Goal: Task Accomplishment & Management: Manage account settings

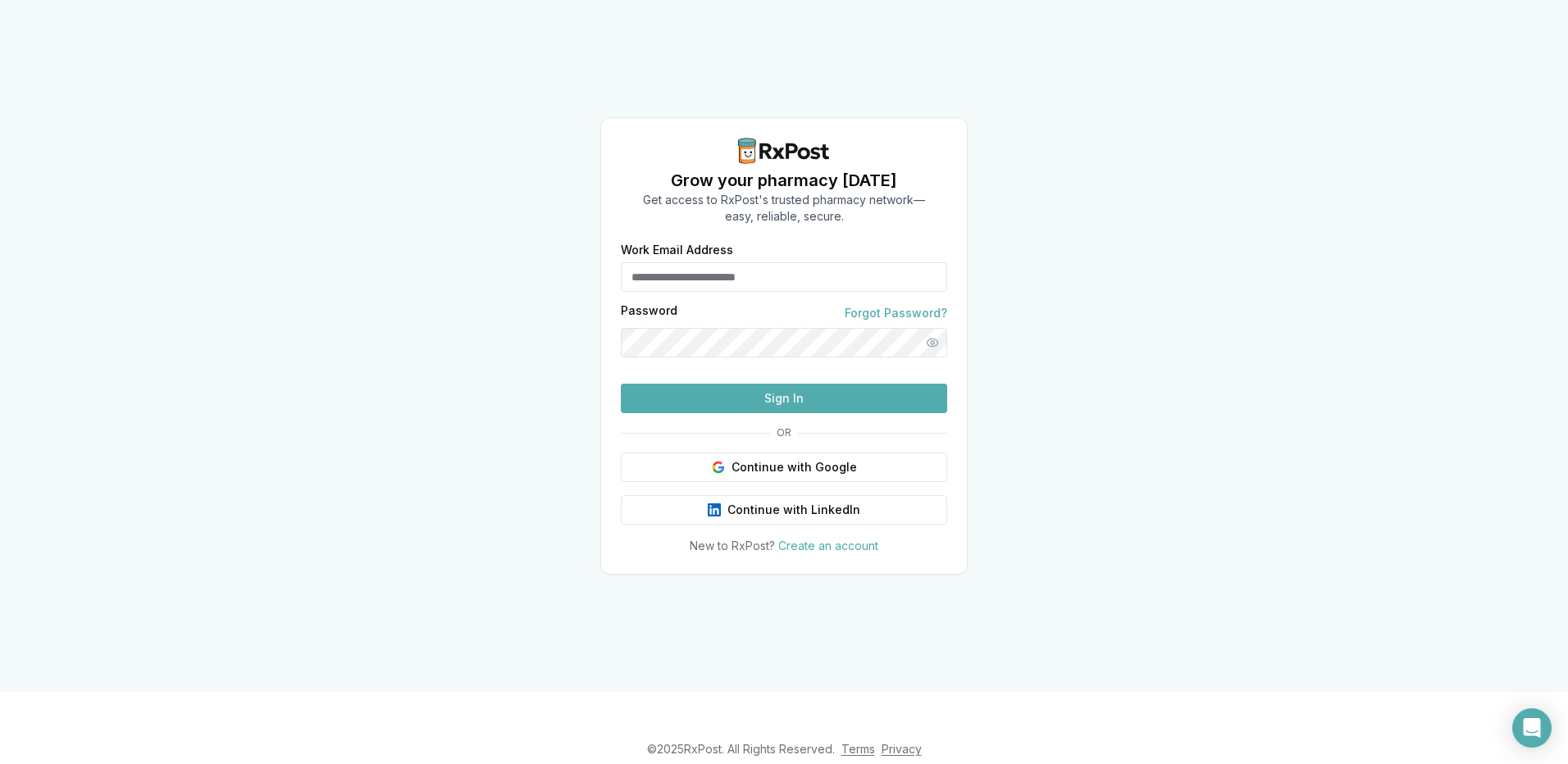
type input "**********"
click at [822, 413] on button "Sign In" at bounding box center [784, 398] width 327 height 30
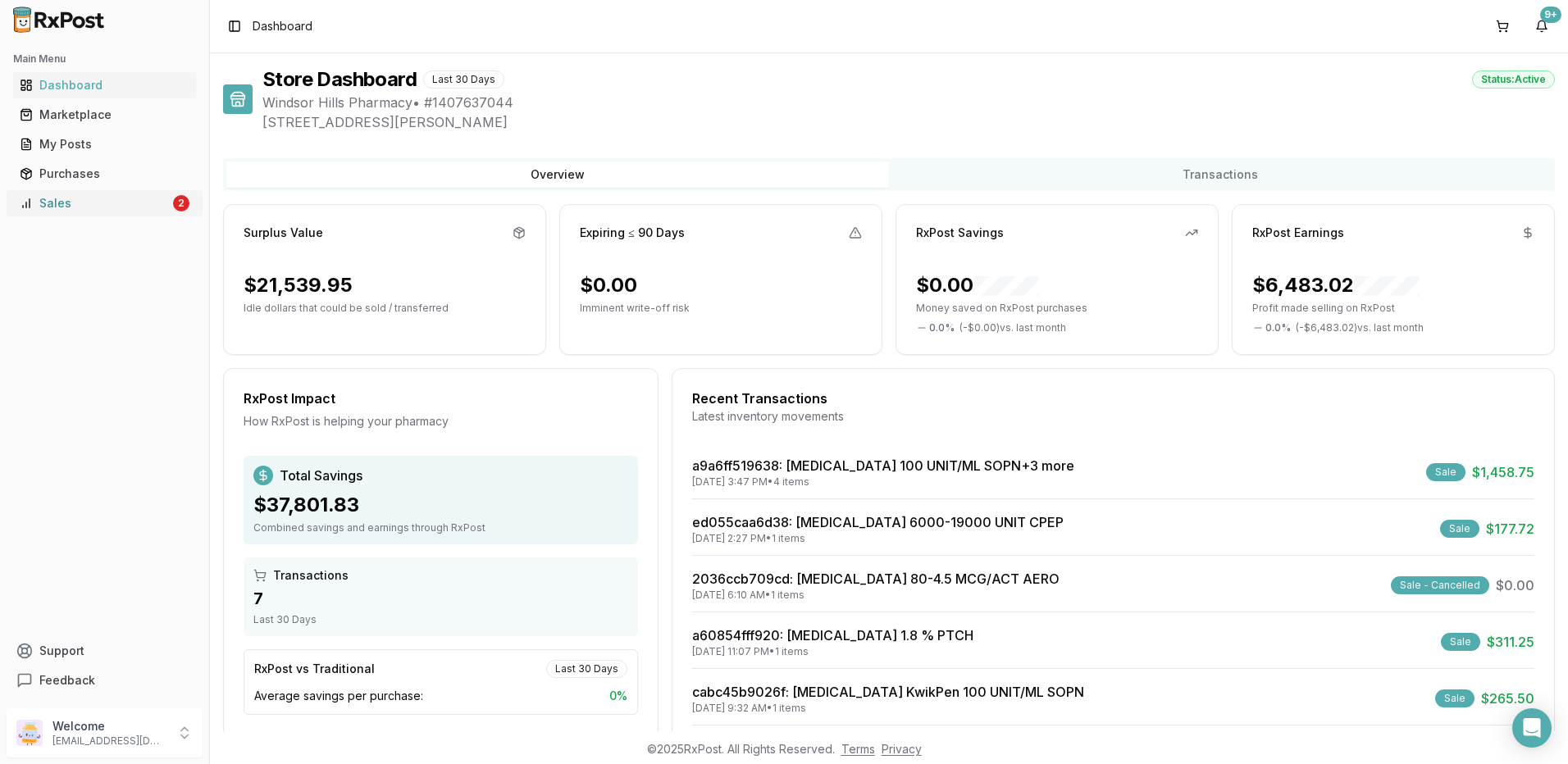
click at [73, 196] on div "Sales" at bounding box center [94, 203] width 150 height 16
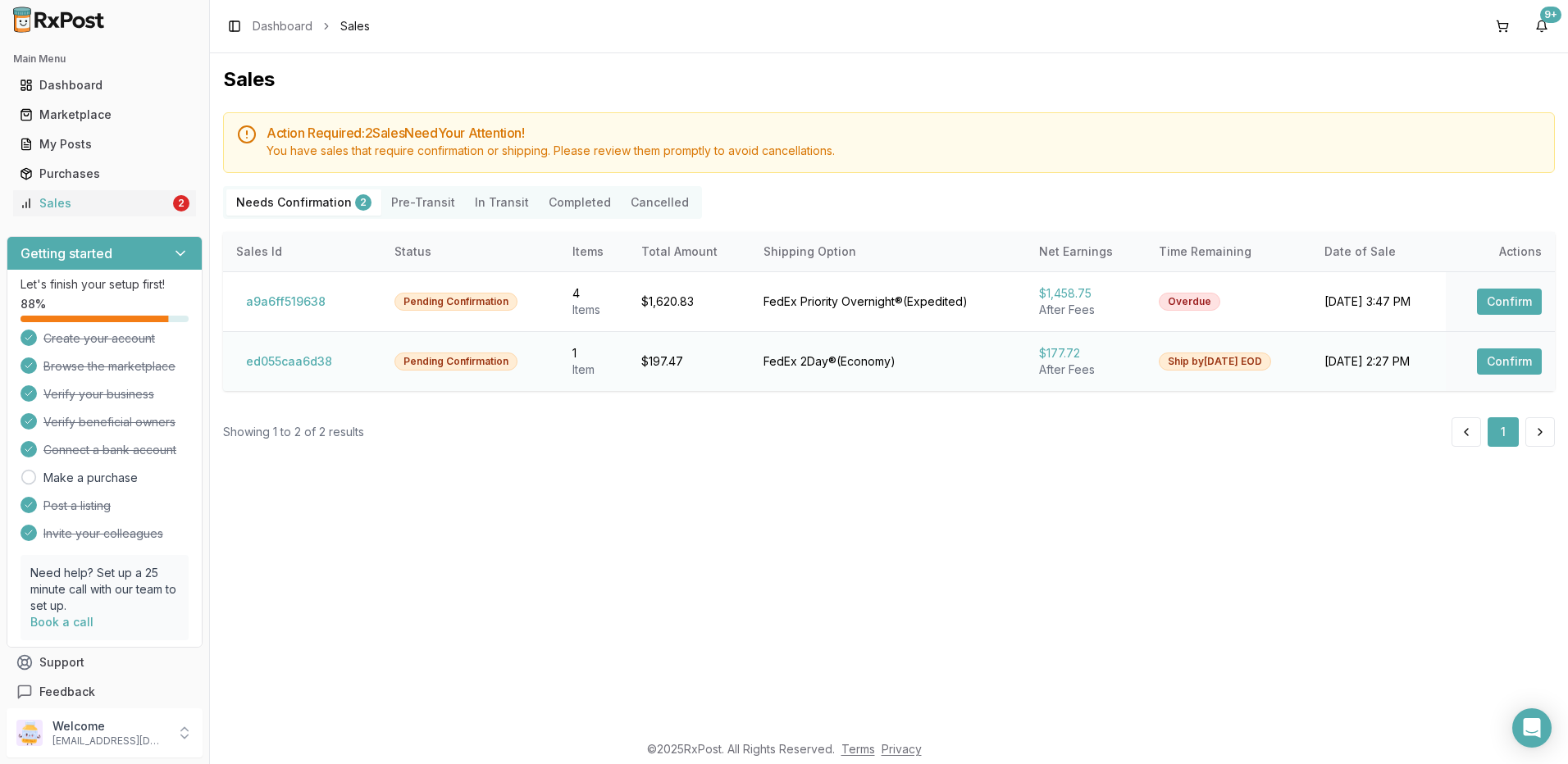
click at [1501, 366] on button "Confirm" at bounding box center [1509, 361] width 65 height 26
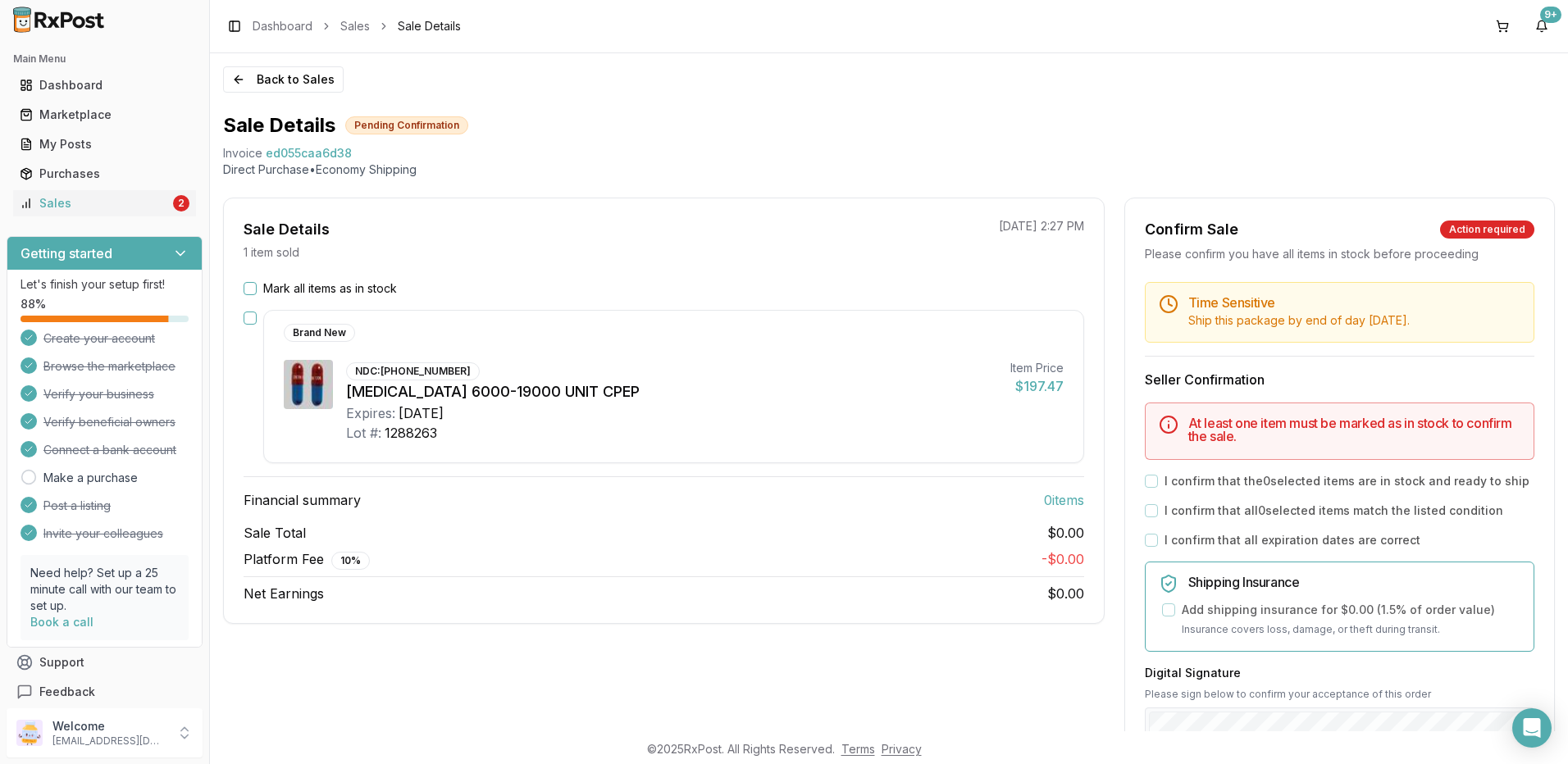
click at [252, 285] on button "Mark all items as in stock" at bounding box center [250, 289] width 14 height 14
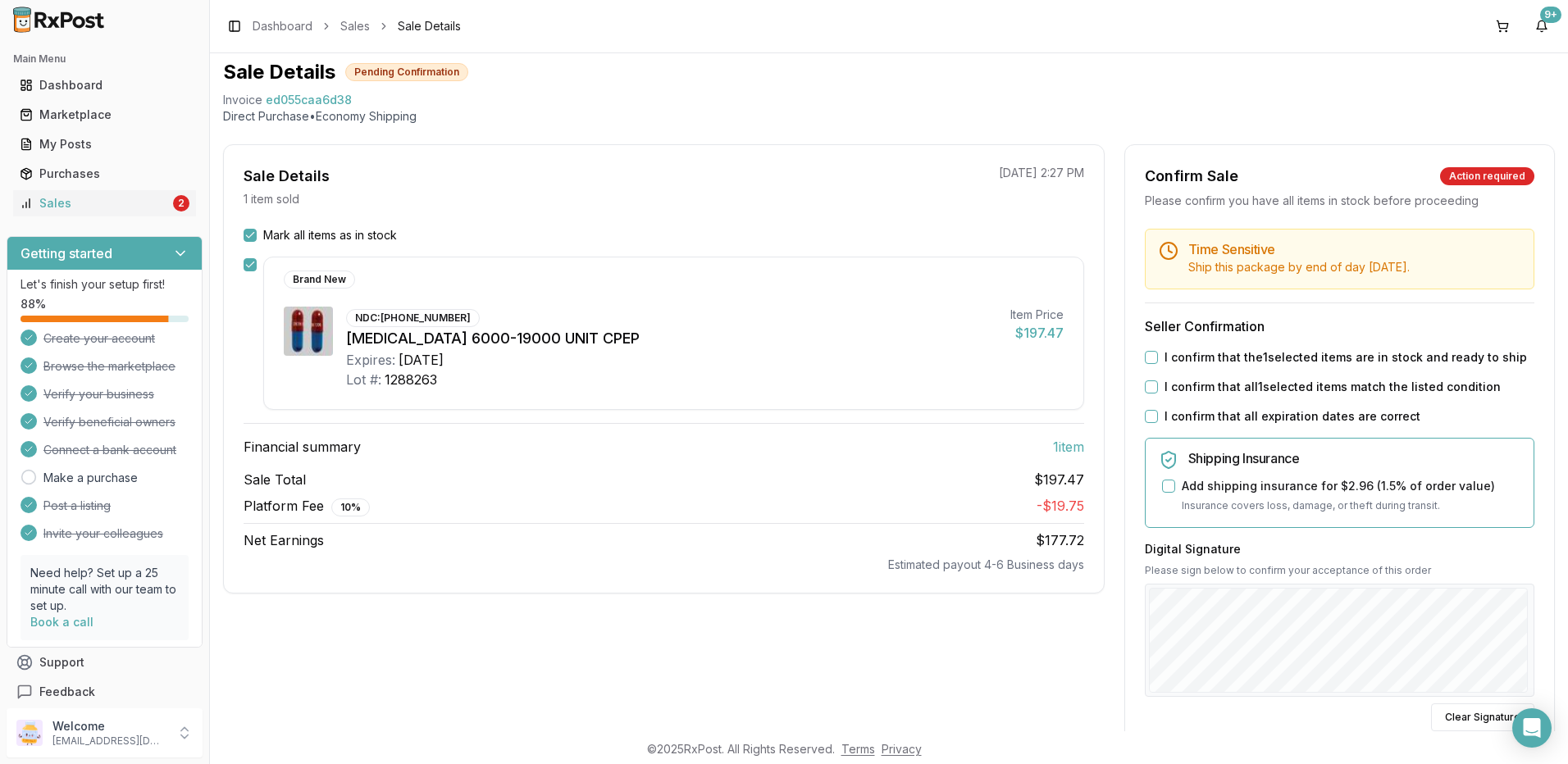
scroll to position [82, 0]
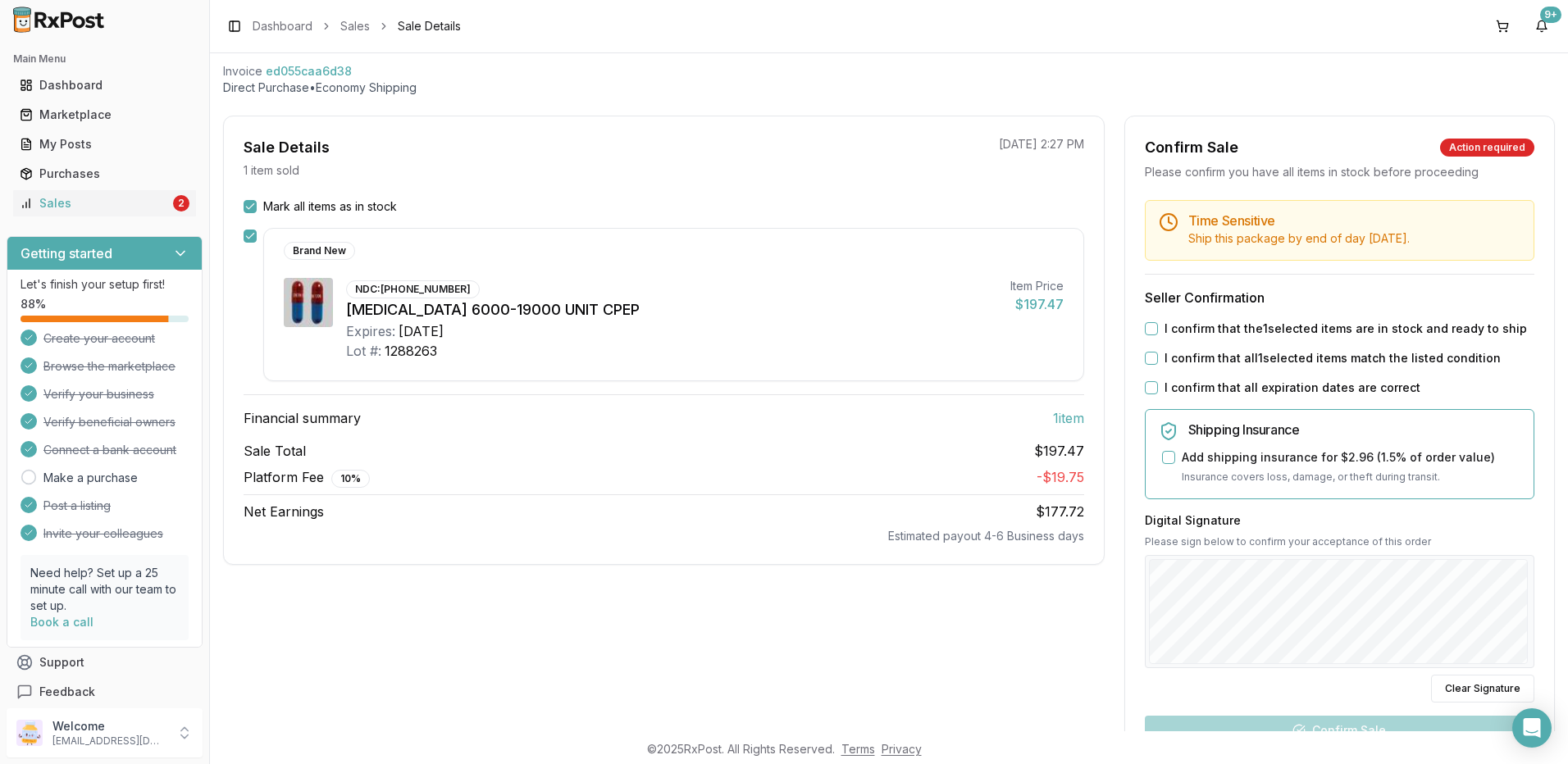
click at [1152, 328] on button "I confirm that the 1 selected items are in stock and ready to ship" at bounding box center [1152, 329] width 14 height 14
click at [1146, 351] on div "I confirm that all 1 selected items match the listed condition" at bounding box center [1339, 358] width 389 height 16
click at [1149, 359] on button "I confirm that all 1 selected items match the listed condition" at bounding box center [1152, 358] width 14 height 14
click at [1145, 391] on button "I confirm that all expiration dates are correct" at bounding box center [1152, 388] width 14 height 14
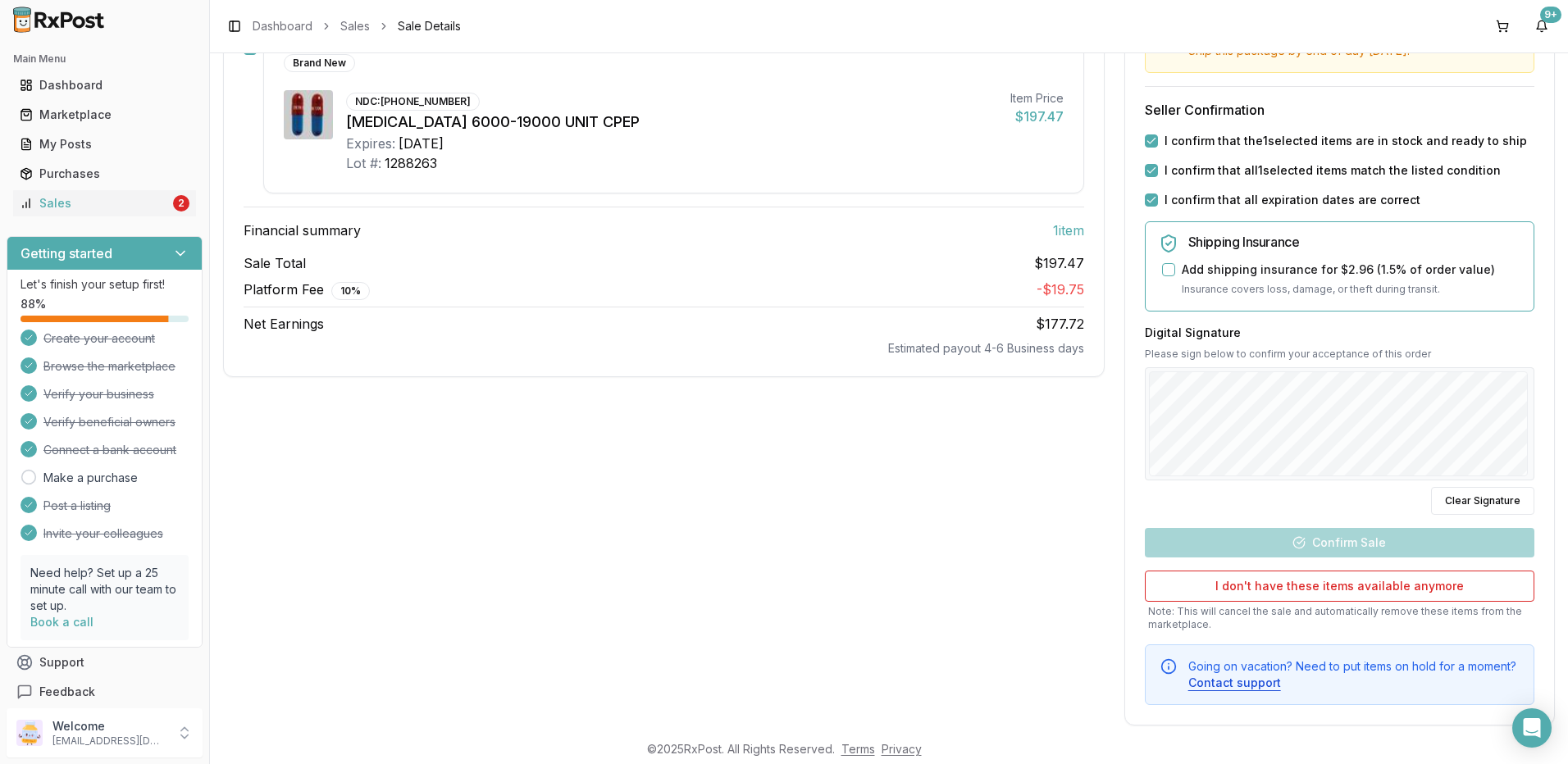
scroll to position [291, 0]
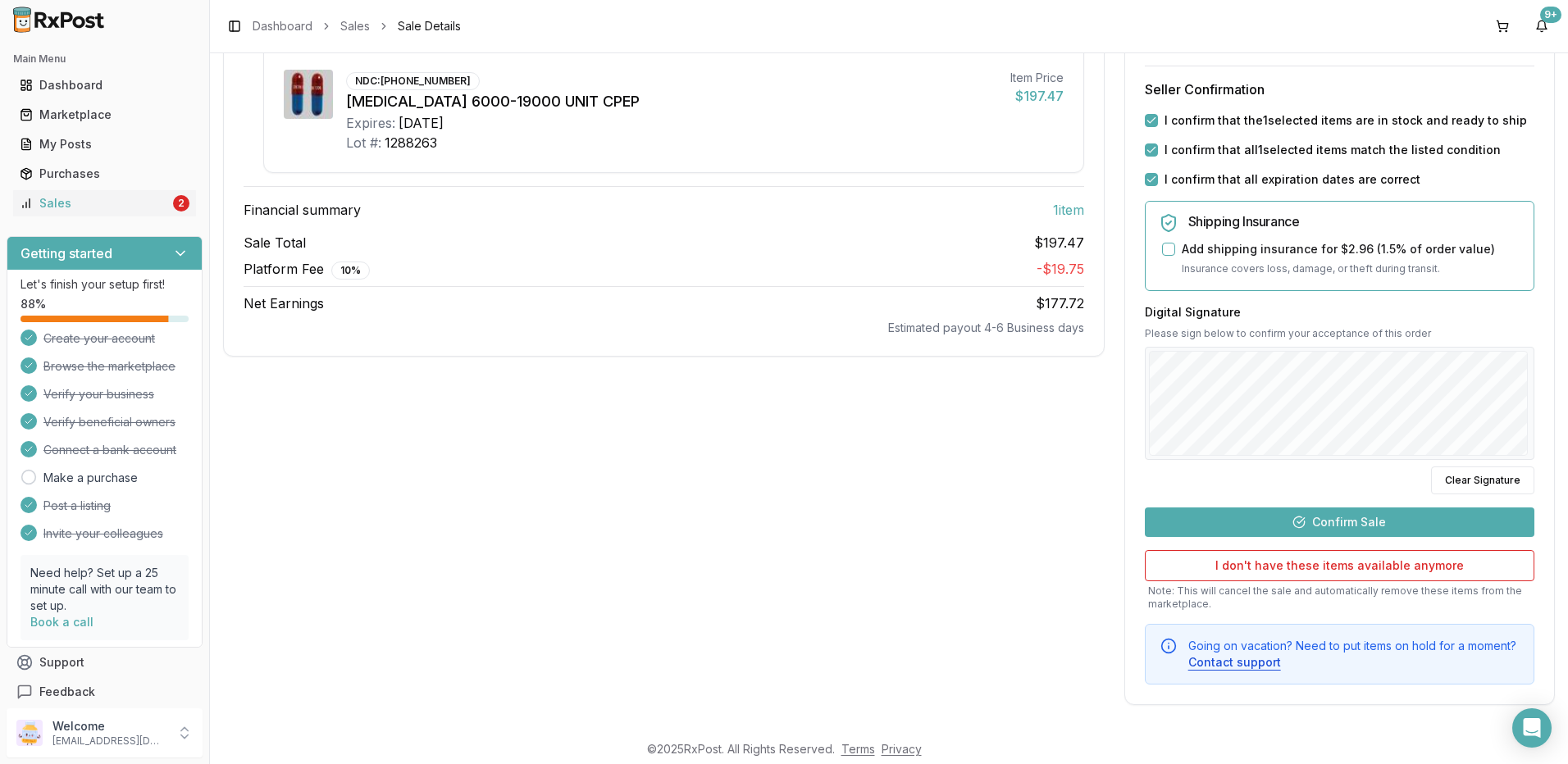
click at [1358, 526] on button "Confirm Sale" at bounding box center [1339, 523] width 389 height 30
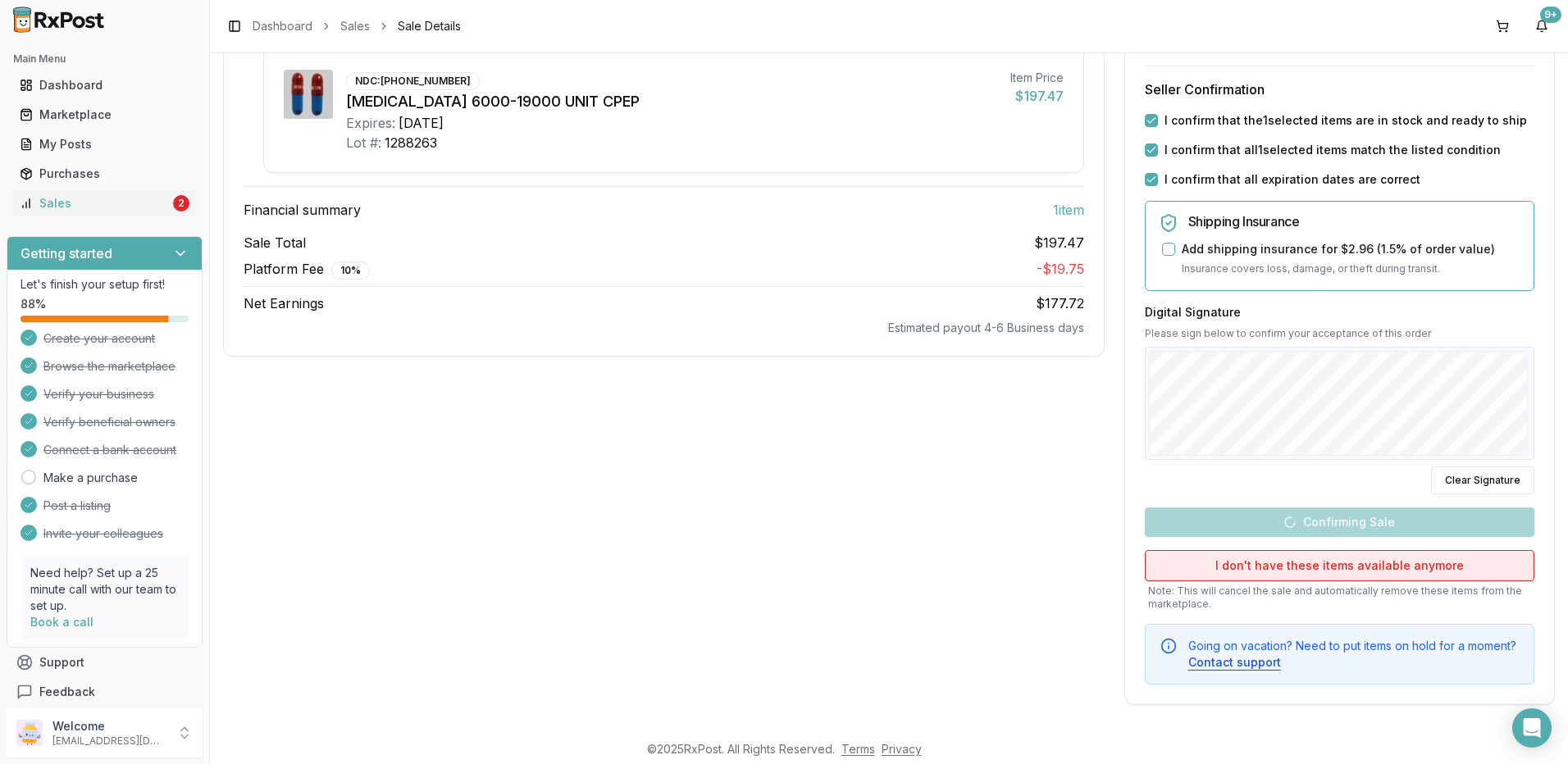
scroll to position [0, 0]
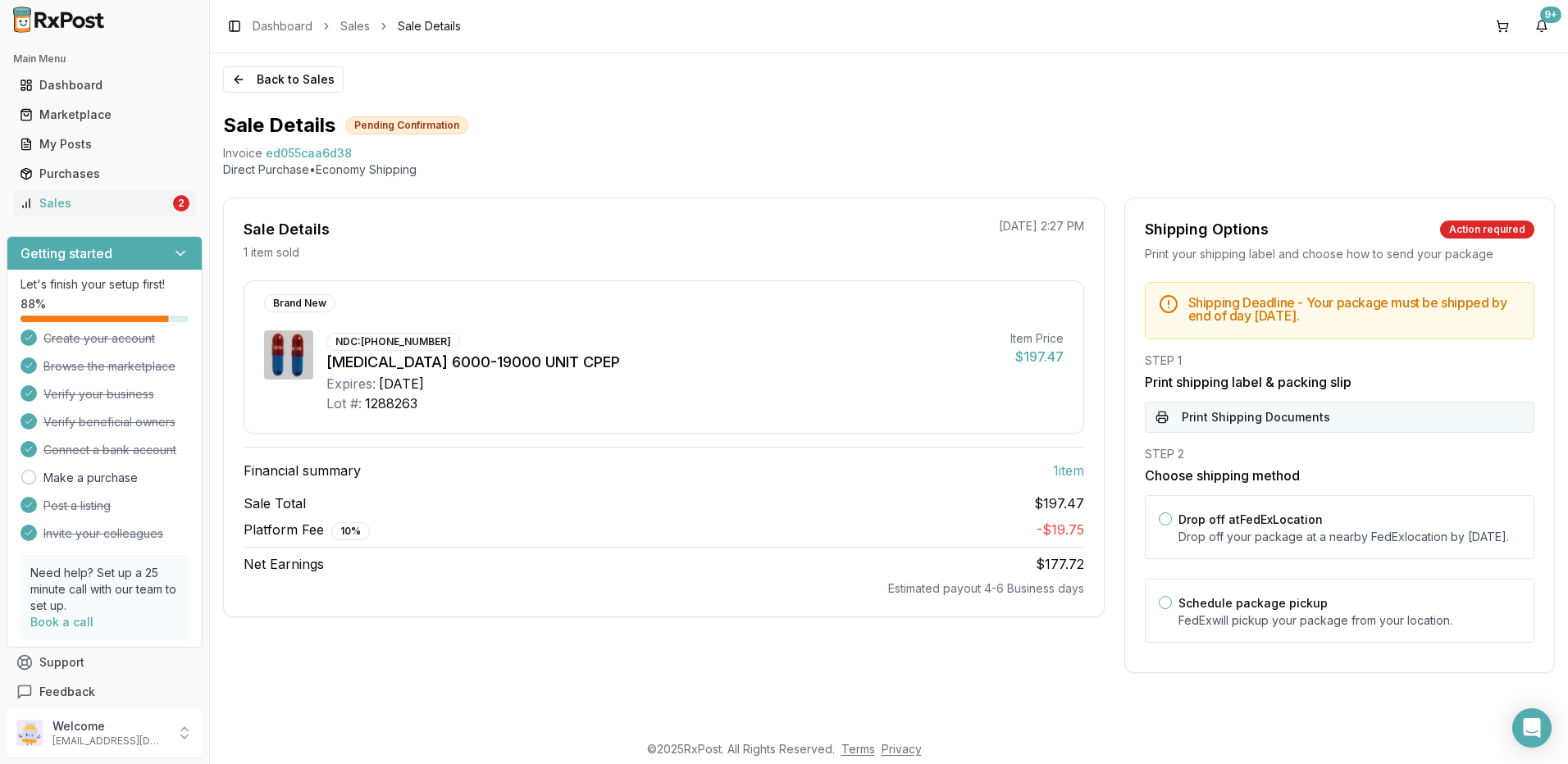
click at [1266, 416] on button "Print Shipping Documents" at bounding box center [1339, 417] width 389 height 31
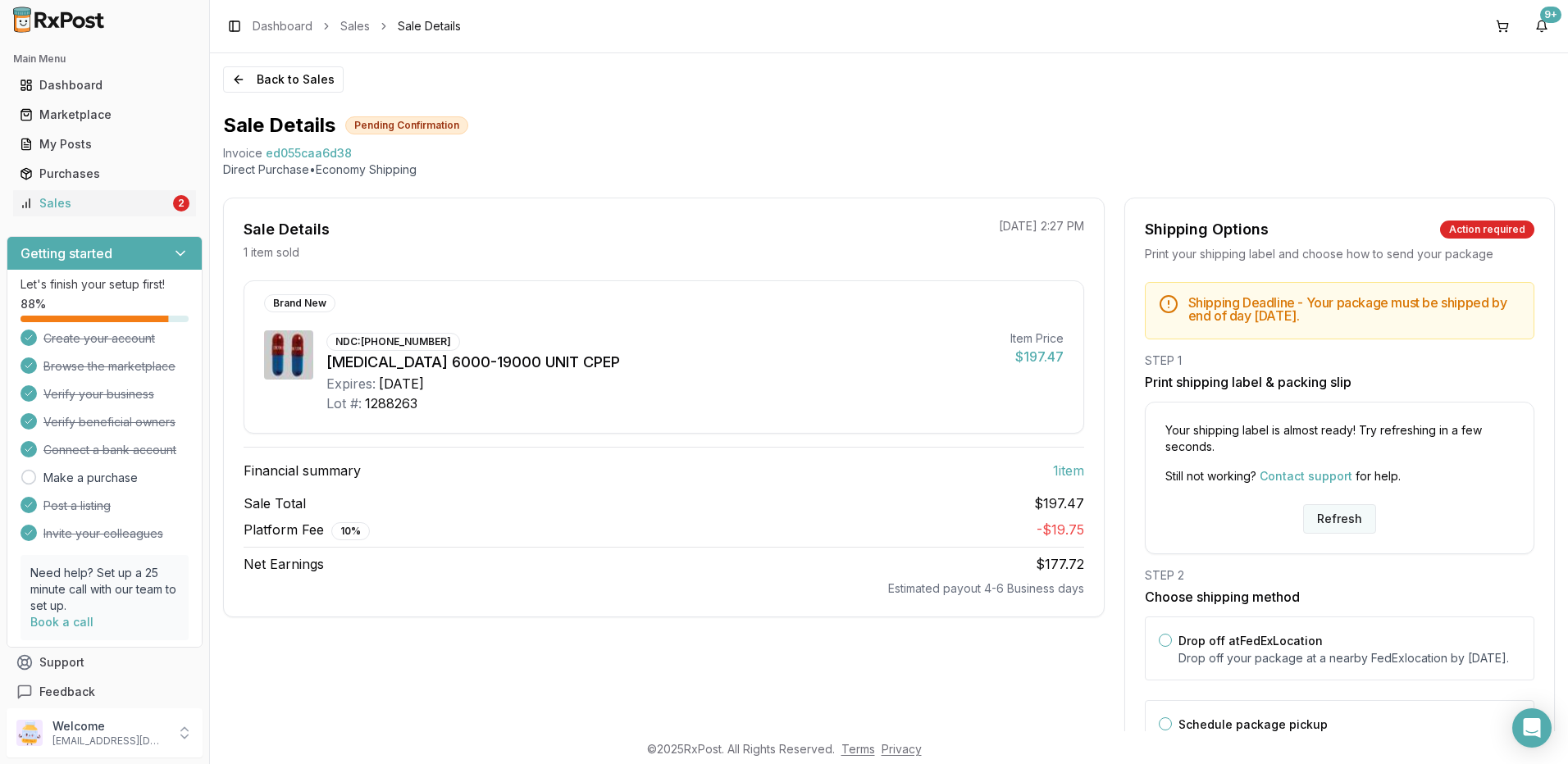
click at [1323, 519] on button "Refresh" at bounding box center [1340, 519] width 73 height 30
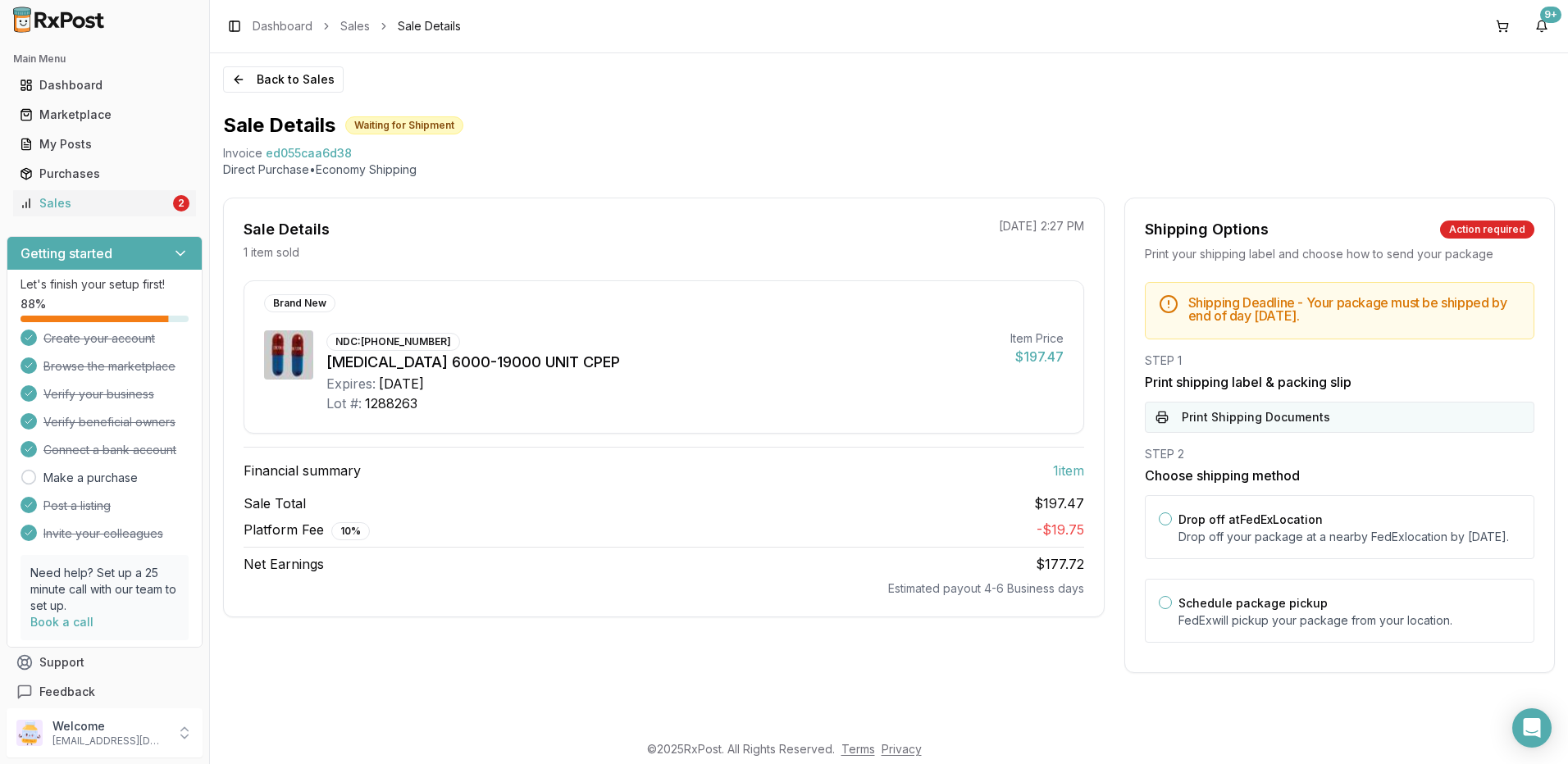
click at [1270, 417] on button "Print Shipping Documents" at bounding box center [1339, 417] width 389 height 31
click at [100, 196] on div "Sales" at bounding box center [94, 203] width 150 height 16
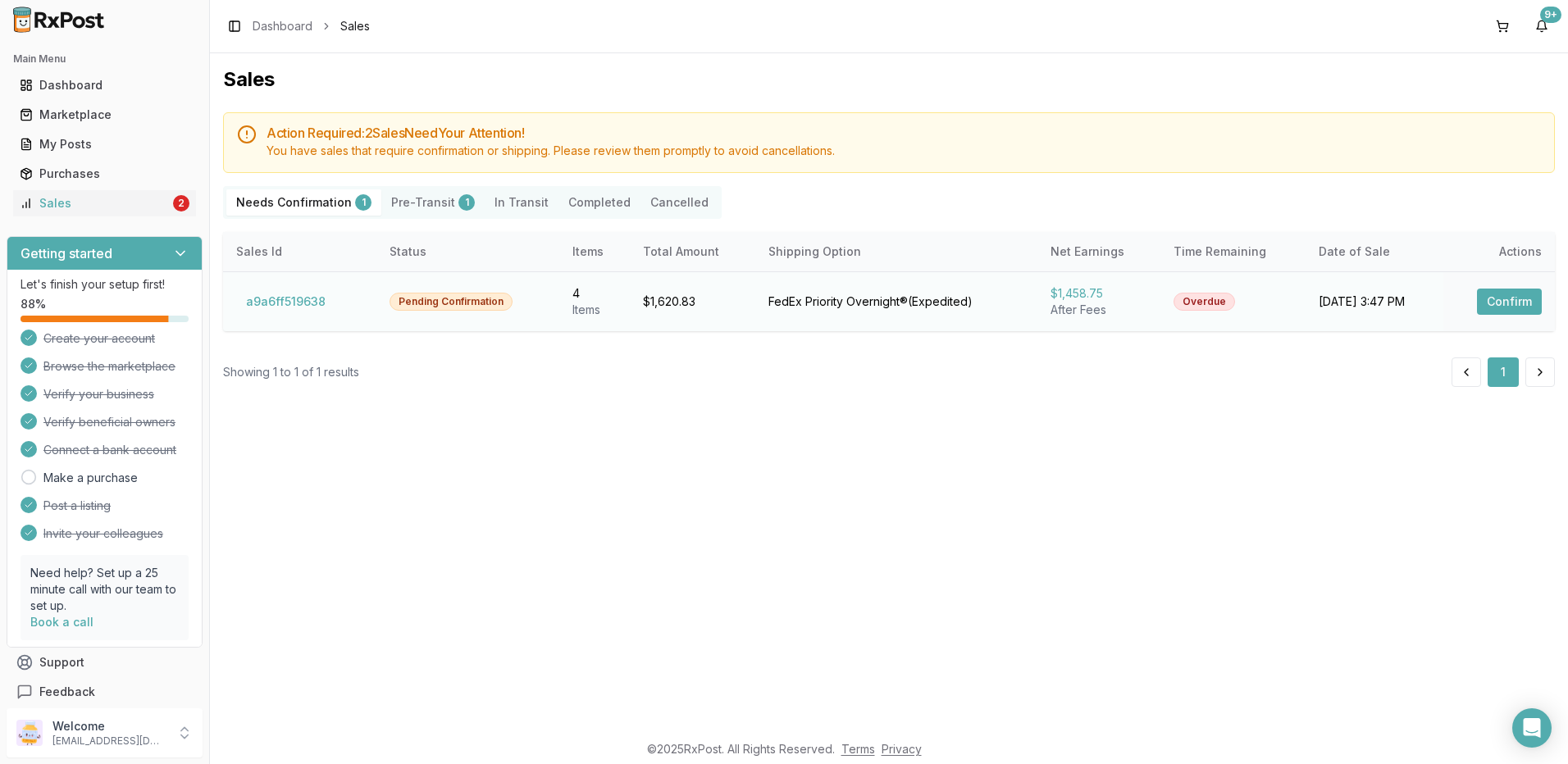
click at [1497, 301] on button "Confirm" at bounding box center [1509, 301] width 65 height 26
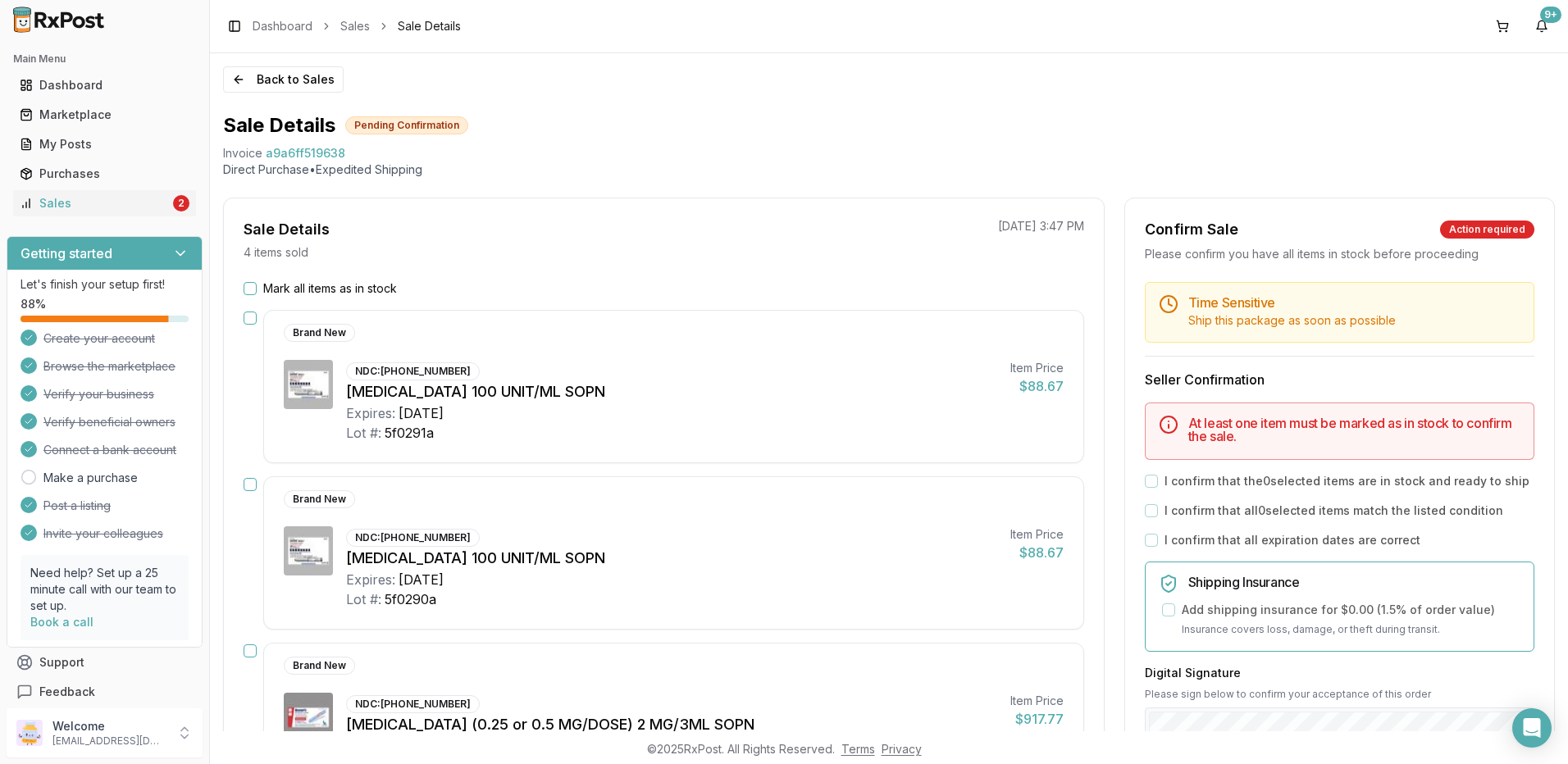
click at [249, 480] on button "button" at bounding box center [250, 485] width 14 height 14
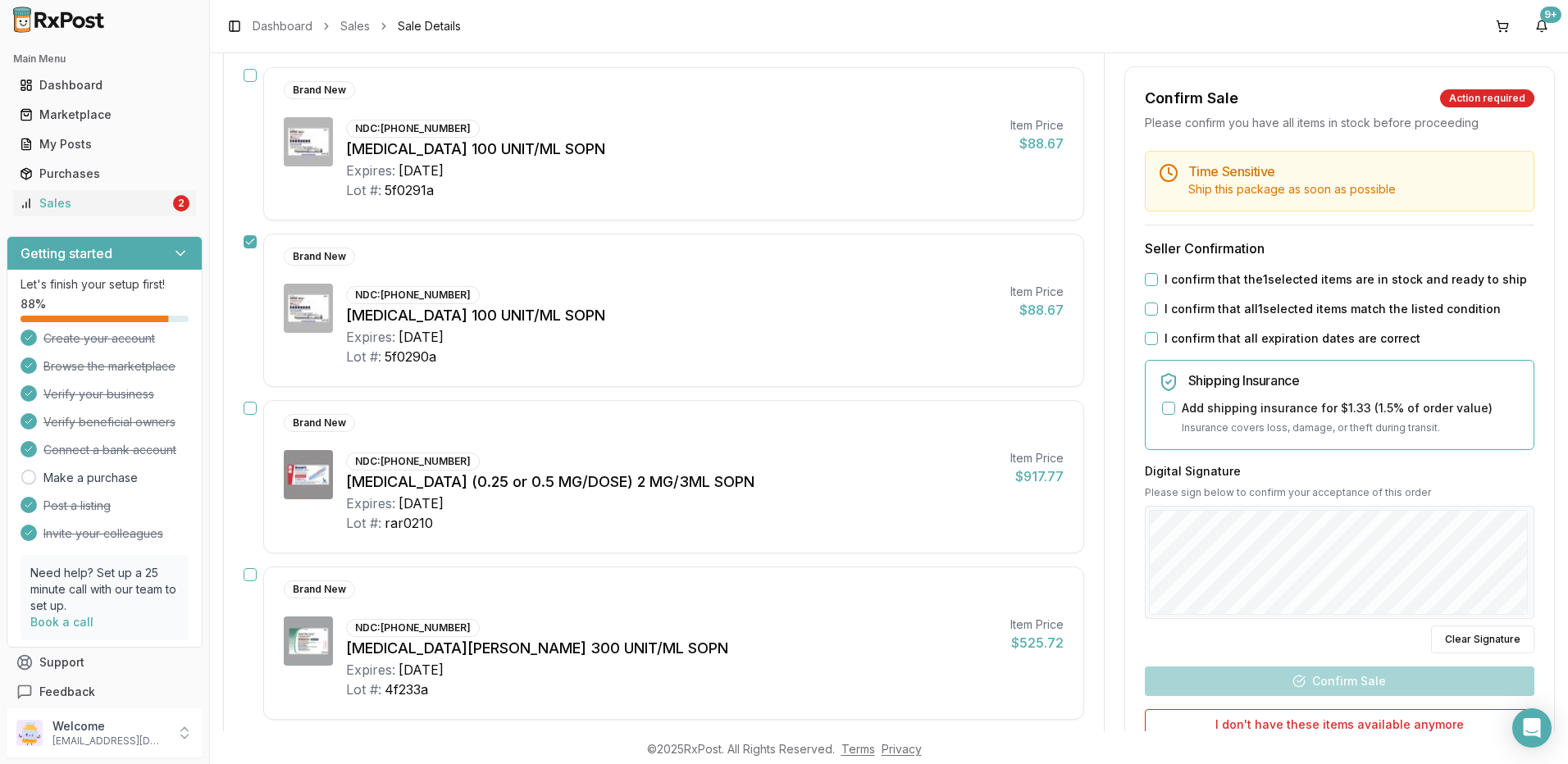
scroll to position [246, 0]
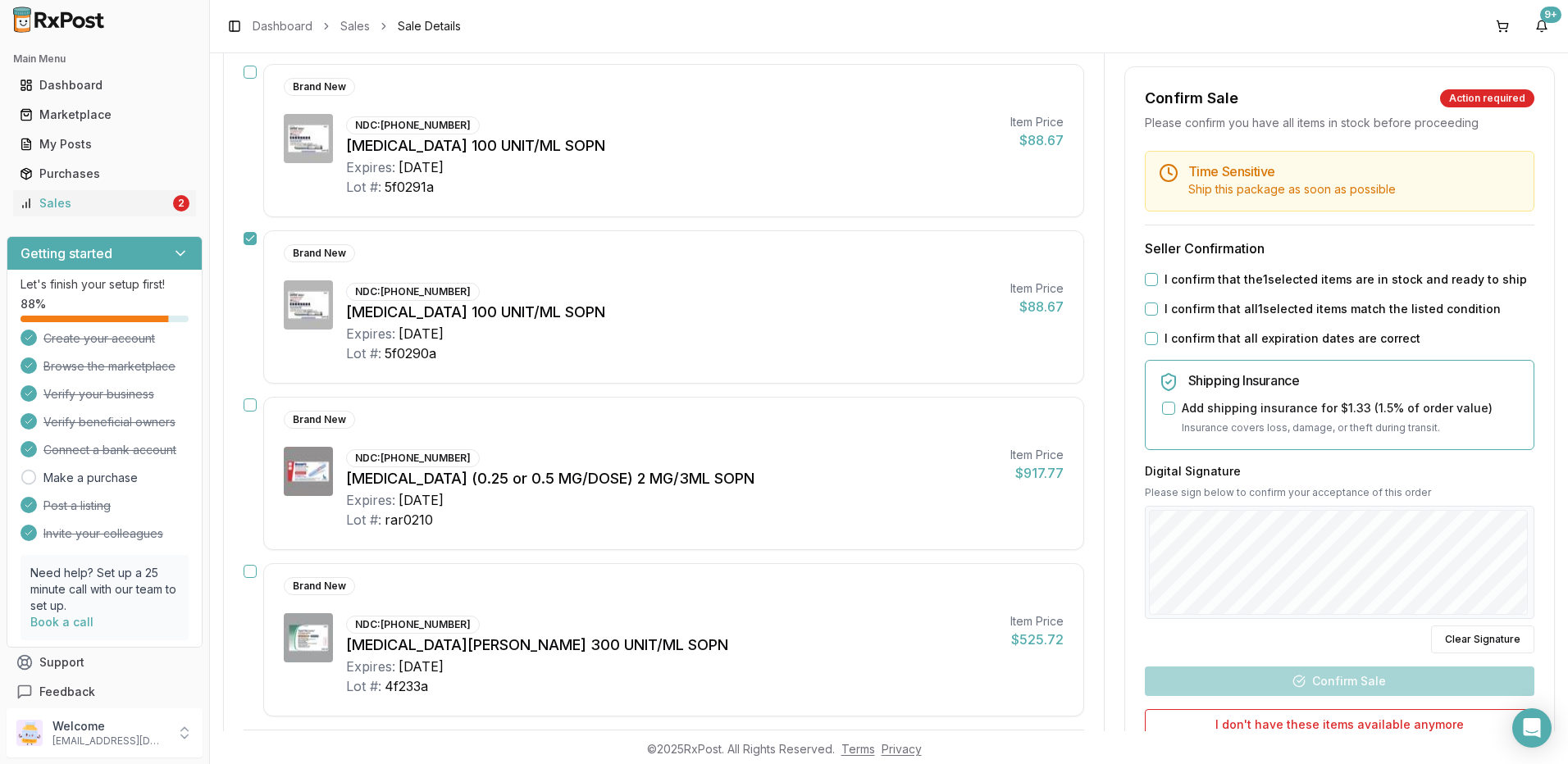
click at [252, 576] on button "button" at bounding box center [250, 572] width 14 height 14
click at [251, 410] on button "button" at bounding box center [250, 406] width 14 height 14
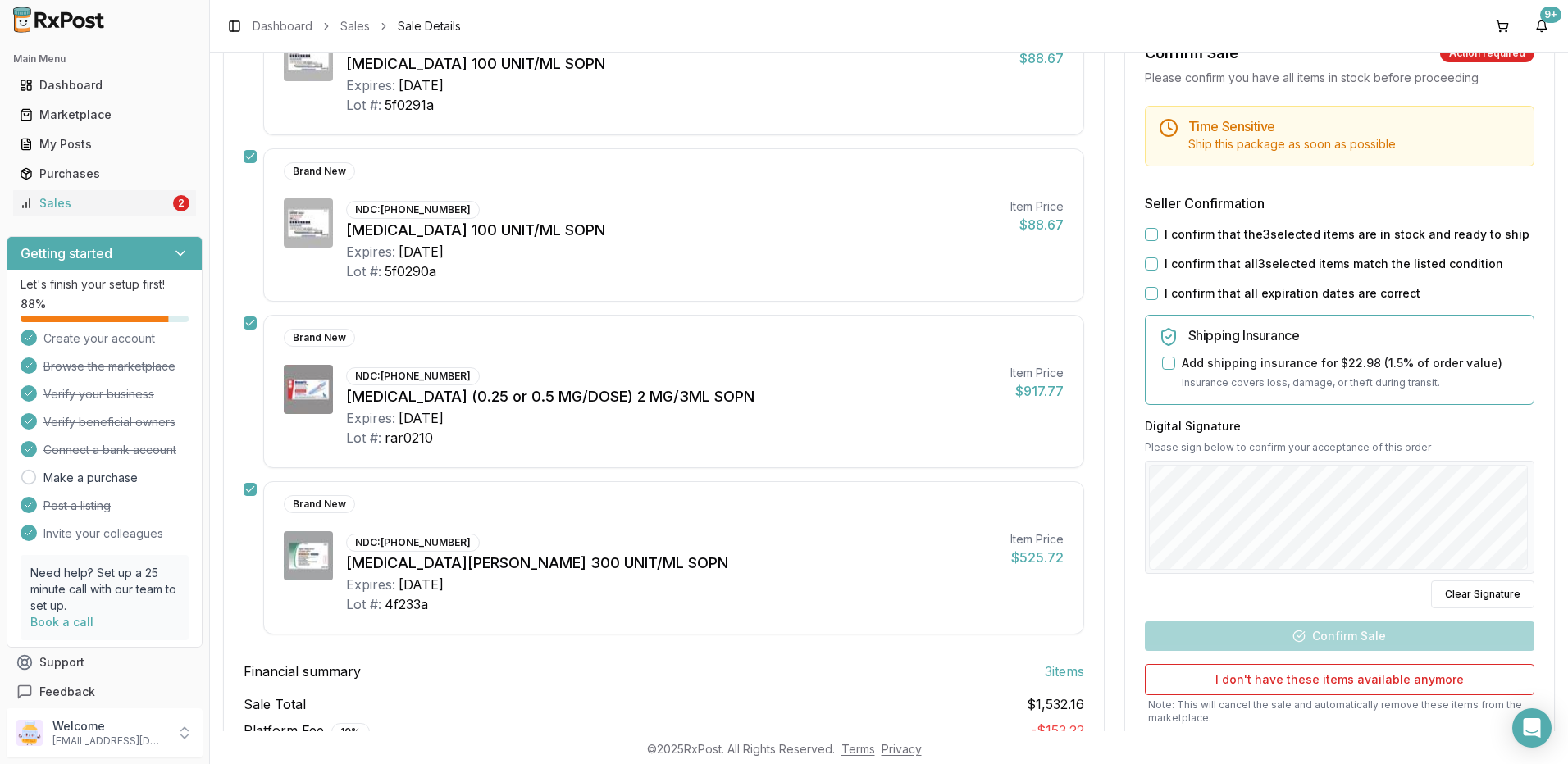
scroll to position [410, 0]
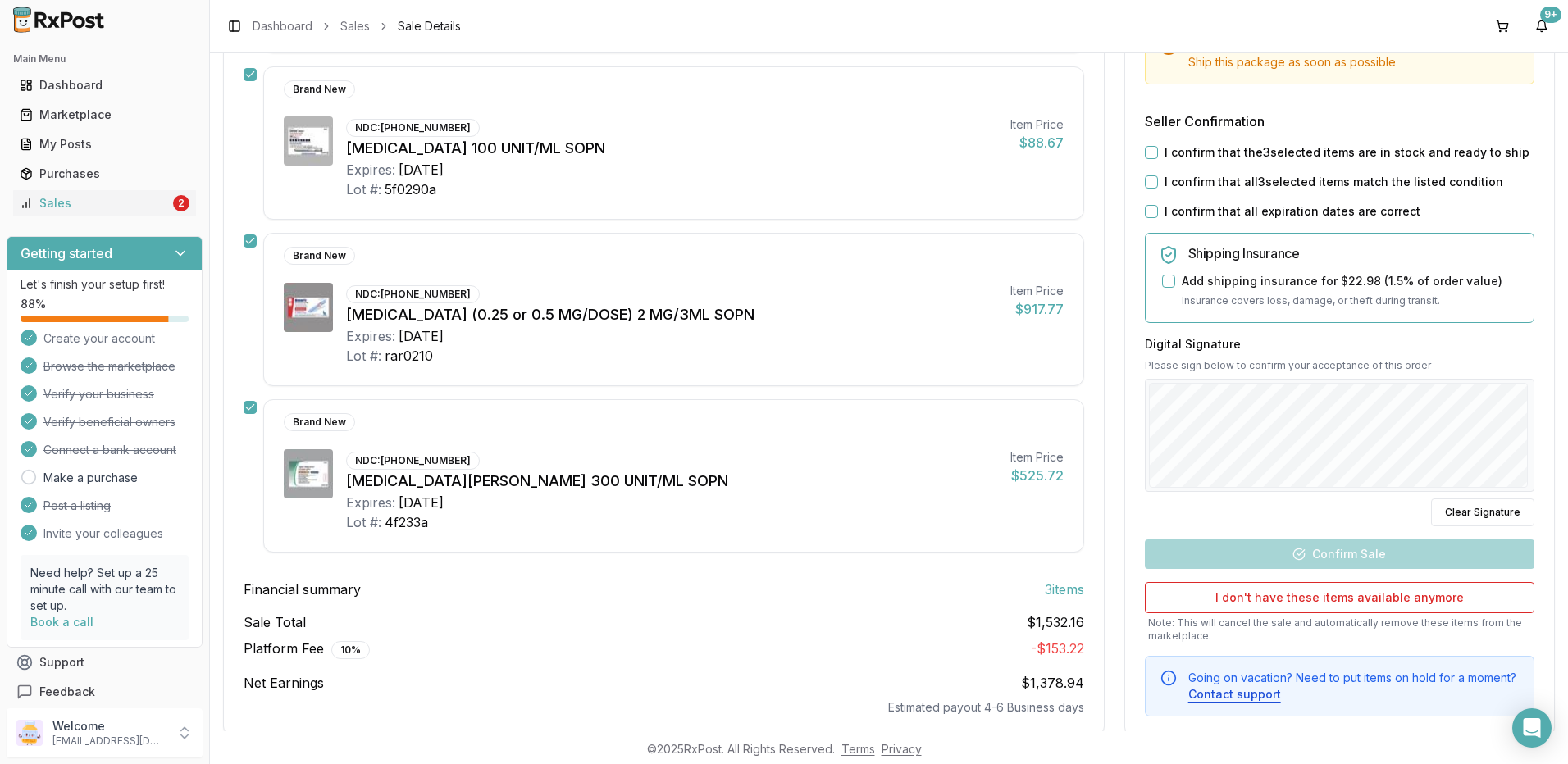
click at [1145, 153] on button "I confirm that the 3 selected items are in stock and ready to ship" at bounding box center [1152, 153] width 14 height 14
click at [1145, 187] on button "I confirm that all 3 selected items match the listed condition" at bounding box center [1152, 183] width 14 height 14
click at [1145, 210] on button "I confirm that all expiration dates are correct" at bounding box center [1152, 212] width 14 height 14
click at [1508, 489] on div at bounding box center [1339, 434] width 389 height 113
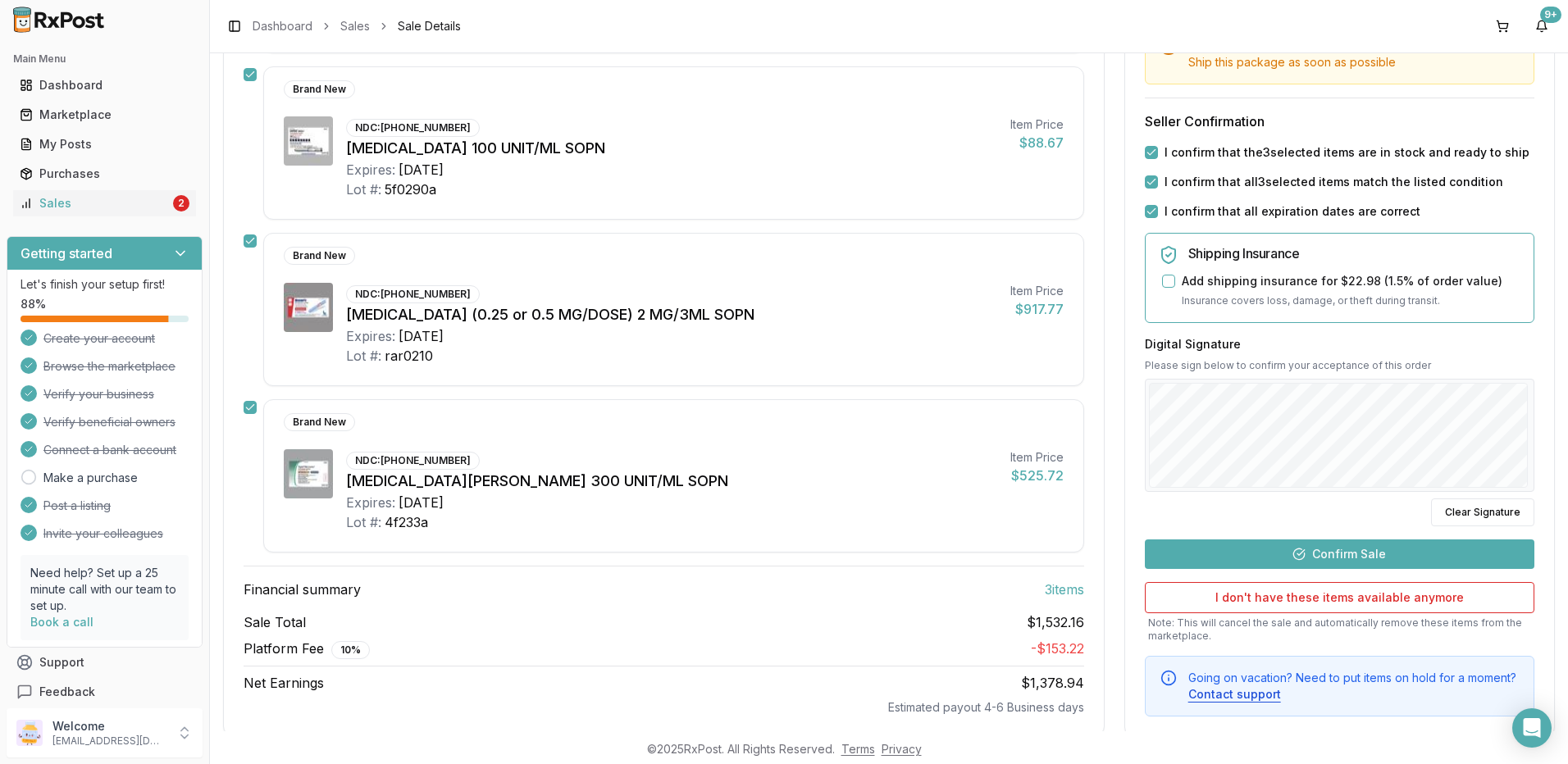
click at [1337, 556] on button "Confirm Sale" at bounding box center [1339, 553] width 389 height 30
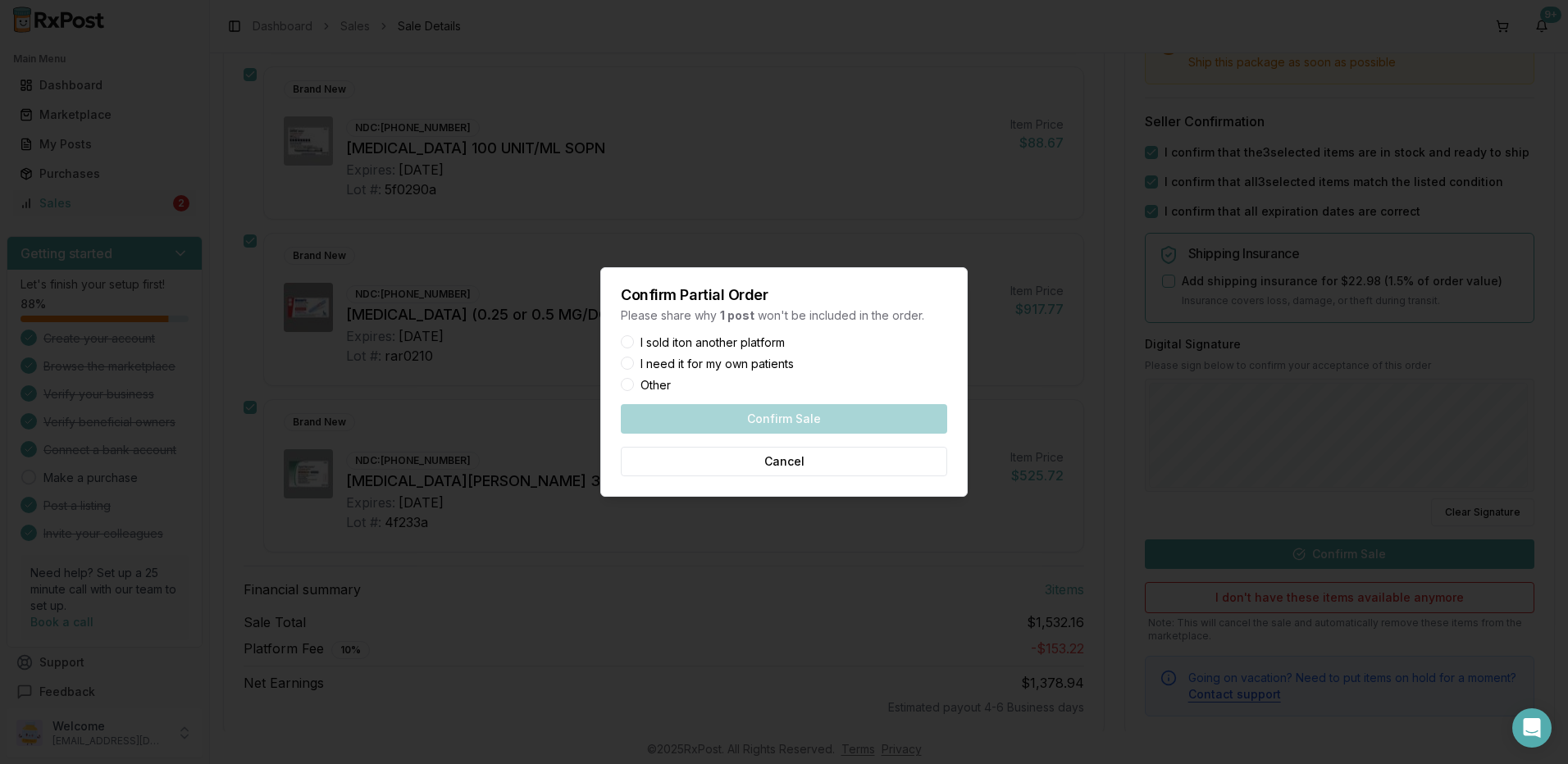
click at [638, 365] on div "I need it for my own patients" at bounding box center [784, 364] width 327 height 12
click at [627, 361] on button "I need it for my own patients" at bounding box center [628, 363] width 14 height 14
click at [725, 427] on button "Confirm Sale" at bounding box center [784, 419] width 327 height 30
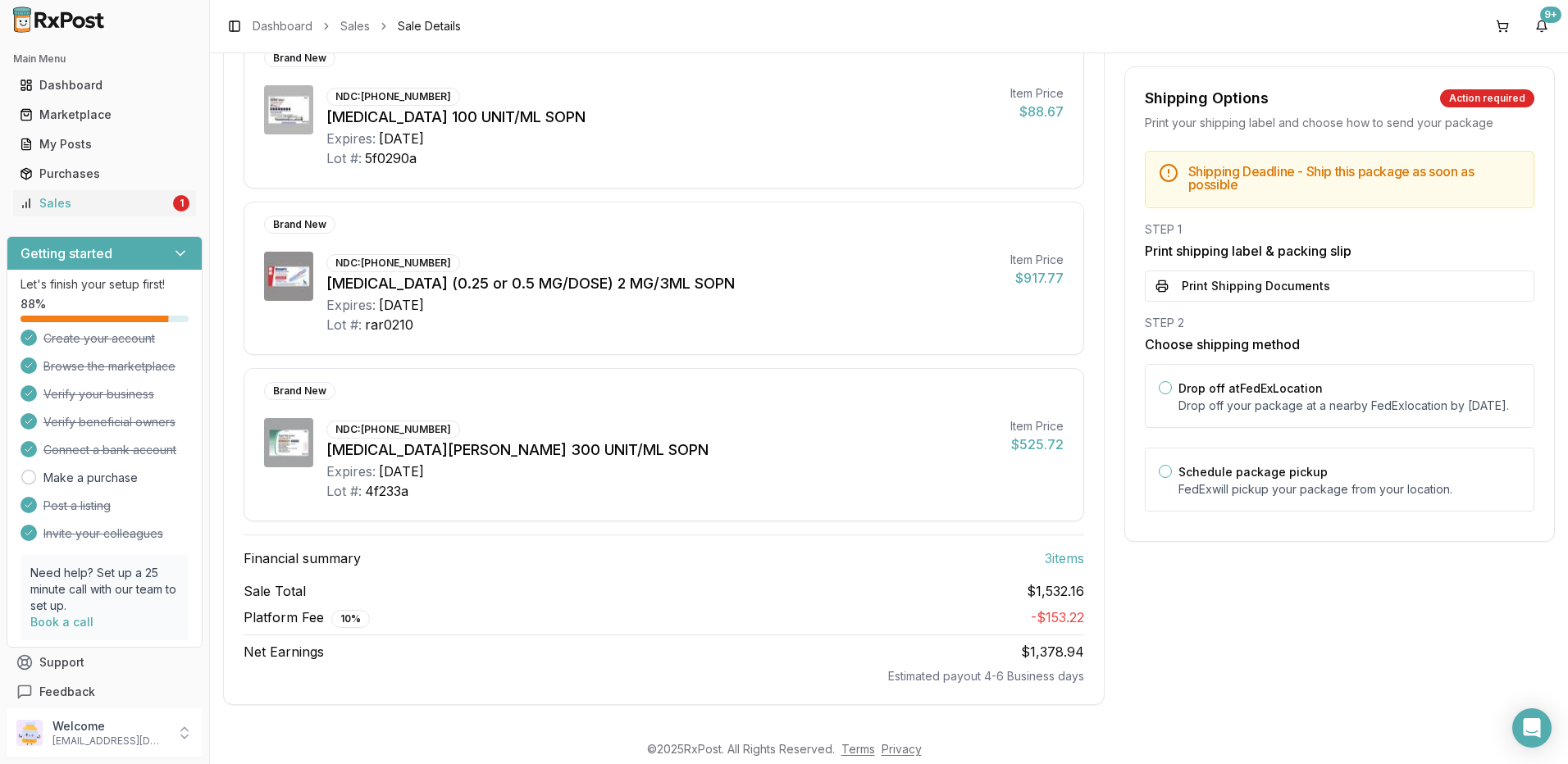
scroll to position [245, 0]
click at [1285, 285] on button "Print Shipping Documents" at bounding box center [1339, 286] width 389 height 31
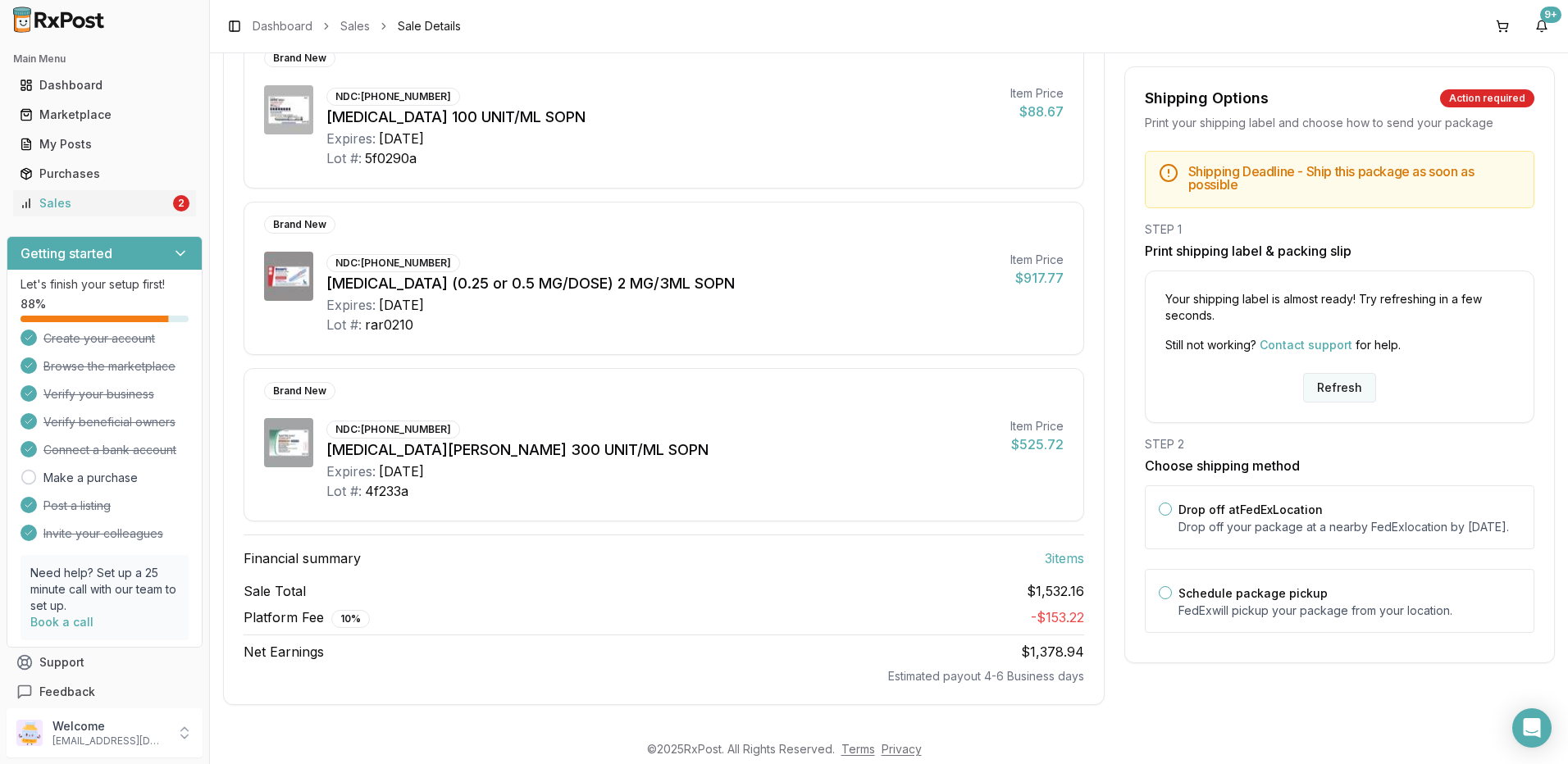
click at [1326, 386] on button "Refresh" at bounding box center [1340, 387] width 73 height 30
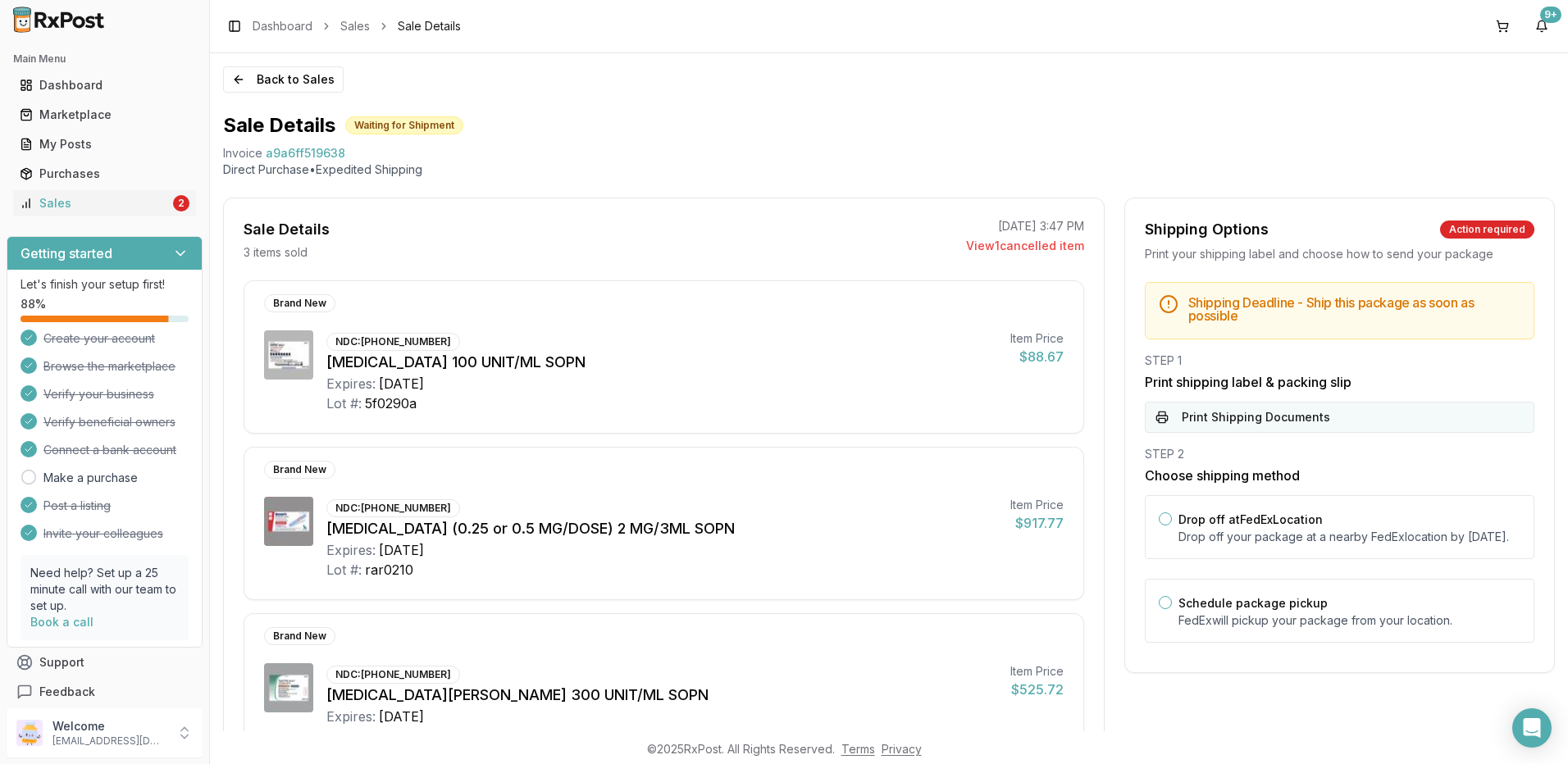
click at [1229, 414] on button "Print Shipping Documents" at bounding box center [1339, 417] width 389 height 31
